Goal: Book appointment/travel/reservation

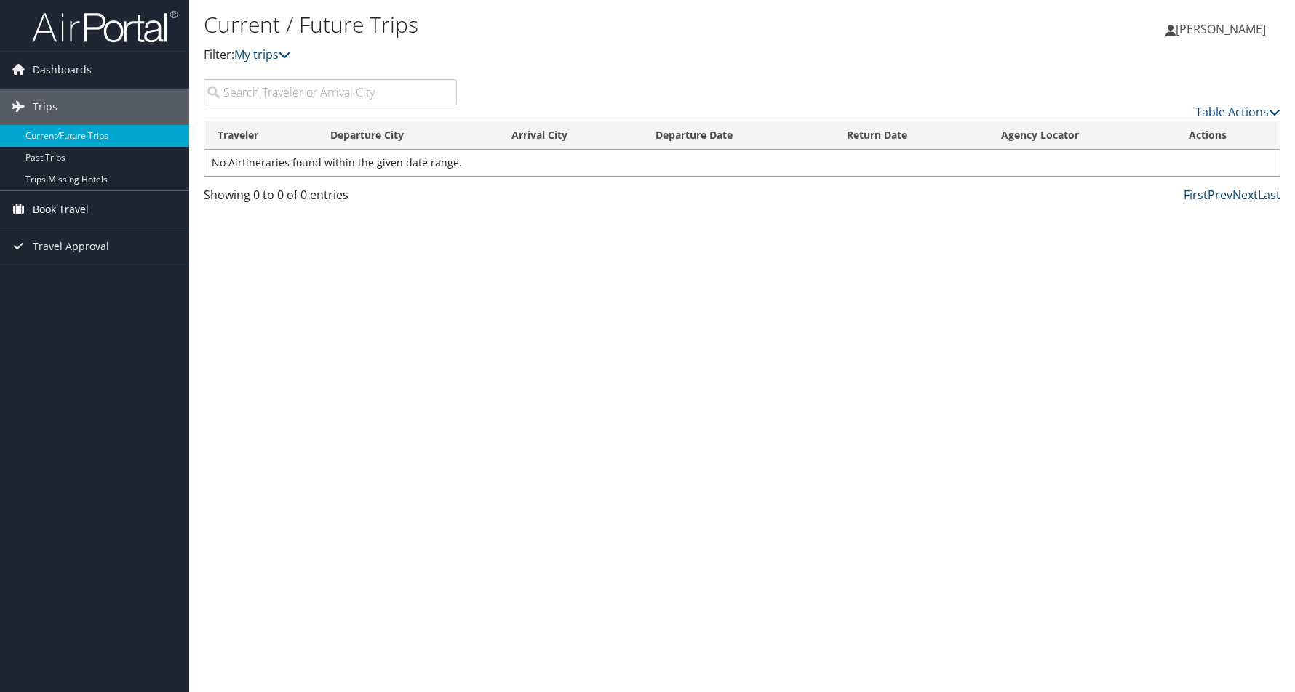
click at [68, 207] on span "Book Travel" at bounding box center [61, 209] width 56 height 36
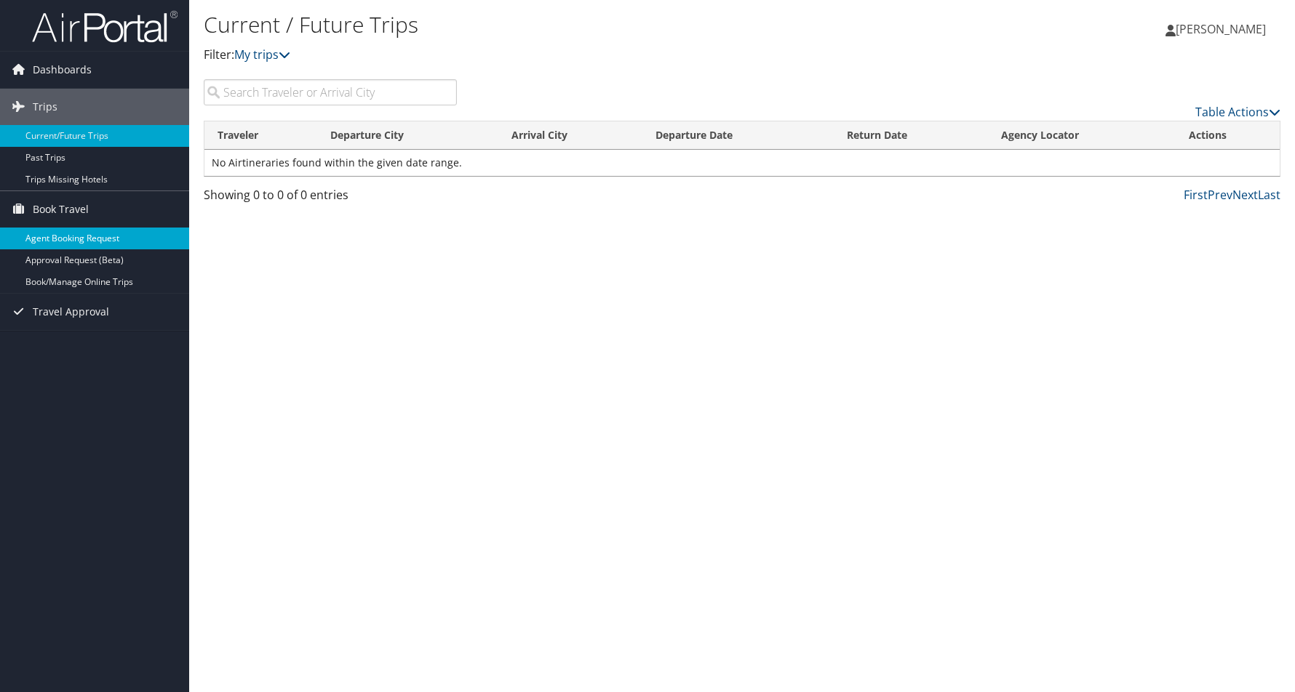
click at [55, 235] on link "Agent Booking Request" at bounding box center [94, 239] width 189 height 22
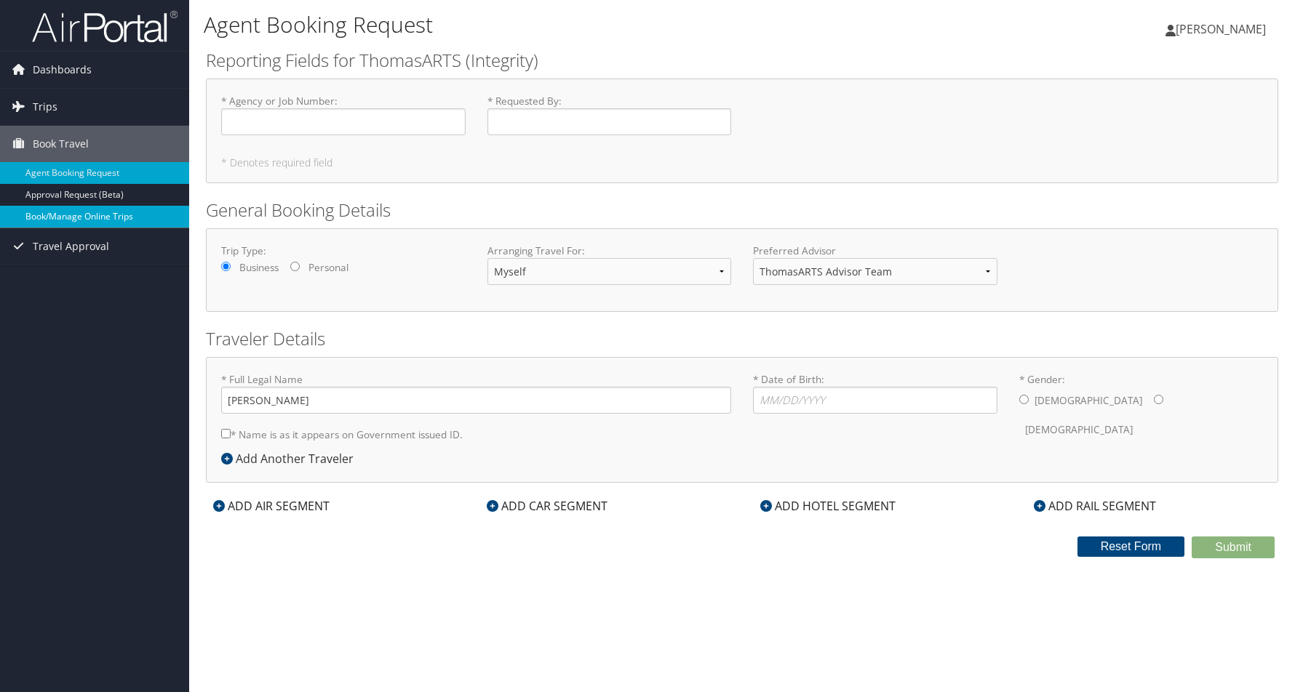
click at [97, 217] on link "Book/Manage Online Trips" at bounding box center [94, 217] width 189 height 22
